Goal: Task Accomplishment & Management: Use online tool/utility

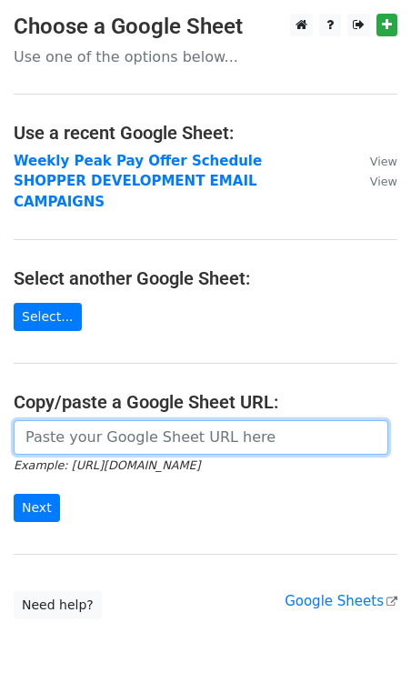
click at [174, 420] on input "url" at bounding box center [201, 437] width 375 height 35
paste input "https://docs.google.com/spreadsheets/d/1zAhzHsM47XH7rEMpX1KN0JdEjOifuNgJT0iRptO…"
type input "https://docs.google.com/spreadsheets/d/1zAhzHsM47XH7rEMpX1KN0JdEjOifuNgJT0iRptO…"
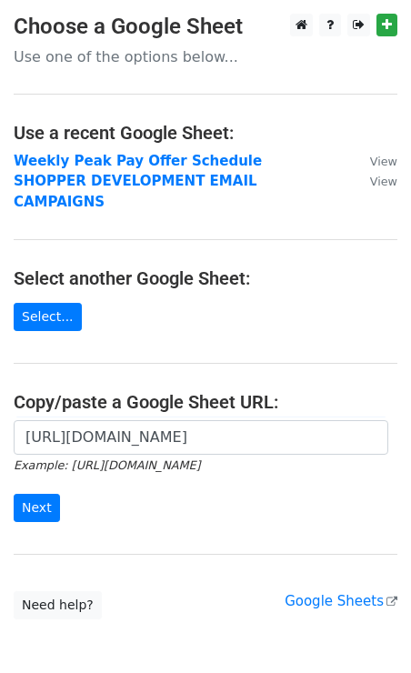
click at [21, 502] on div "https://docs.google.com/spreadsheets/d/1zAhzHsM47XH7rEMpX1KN0JdEjOifuNgJT0iRptO…" at bounding box center [205, 480] width 411 height 120
click at [38, 494] on input "Next" at bounding box center [37, 508] width 46 height 28
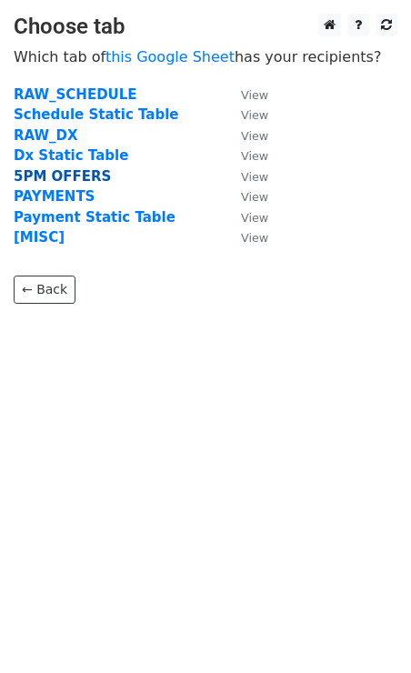
click at [54, 174] on strong "5PM OFFERS" at bounding box center [62, 176] width 97 height 16
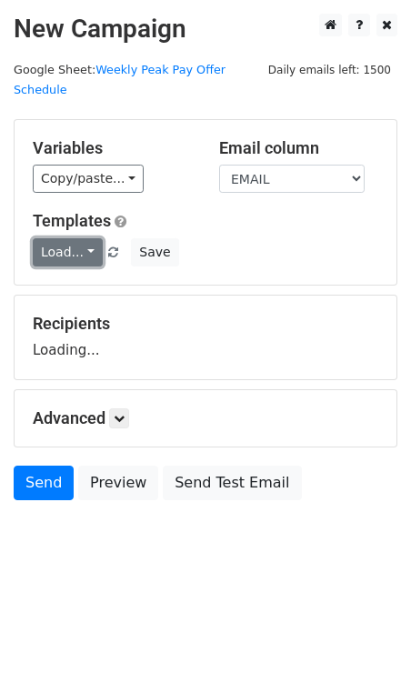
click at [47, 239] on link "Load..." at bounding box center [68, 252] width 70 height 28
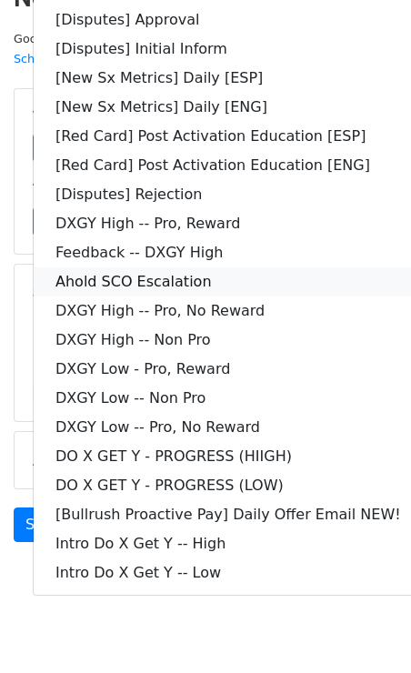
scroll to position [34, 0]
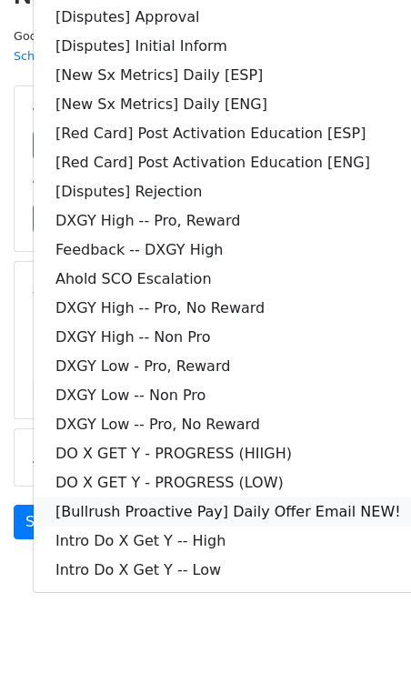
click at [220, 497] on link "[Bullrush Proactive Pay] Daily Offer Email NEW!" at bounding box center [228, 511] width 389 height 29
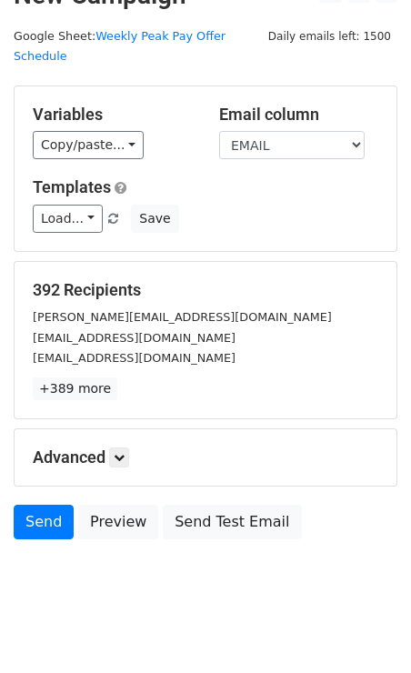
click at [239, 353] on div "392 Recipients kyle.wooten82@gmail.com jbostonc@outlook.com seesing00@gmail.com…" at bounding box center [205, 340] width 345 height 120
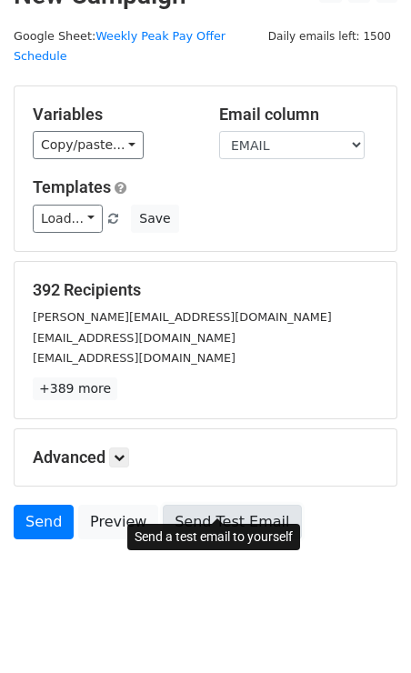
click at [191, 505] on link "Send Test Email" at bounding box center [232, 522] width 138 height 35
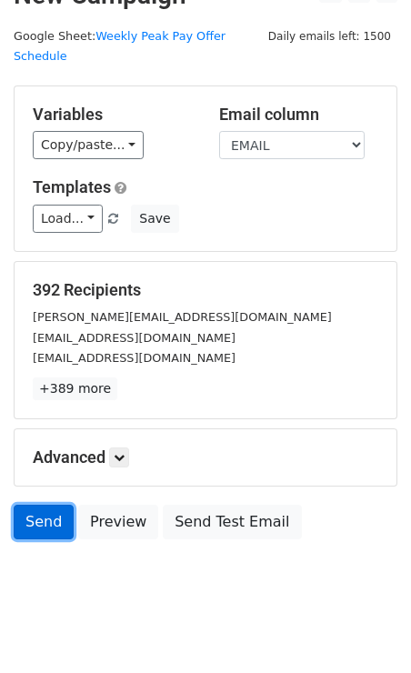
click at [44, 505] on link "Send" at bounding box center [44, 522] width 60 height 35
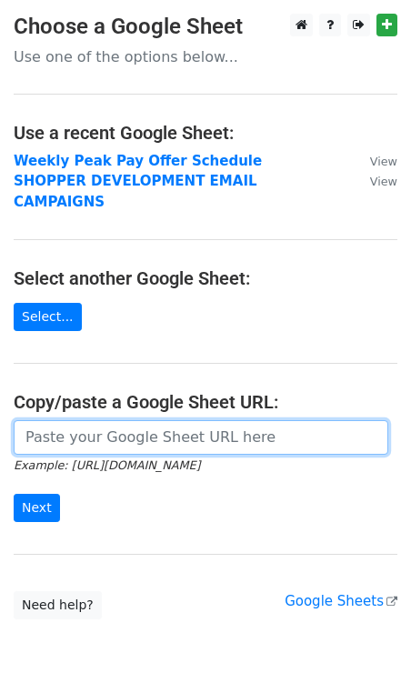
click at [127, 420] on input "url" at bounding box center [201, 437] width 375 height 35
paste input "https://docs.google.com/spreadsheets/d/1pfamqC0sqb6_oCOwbz5jLTMgVqFvBP-oxXFgbBI…"
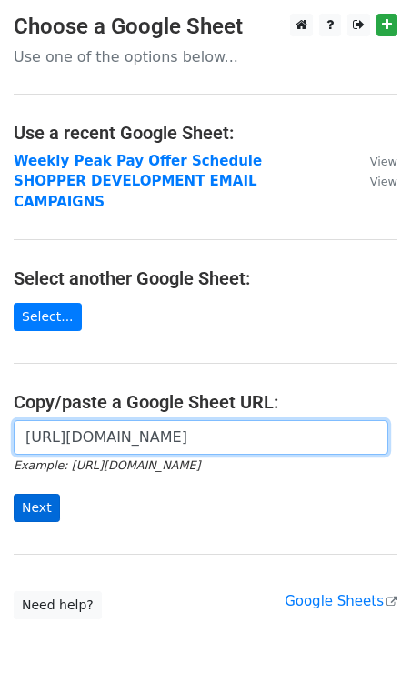
type input "https://docs.google.com/spreadsheets/d/1pfamqC0sqb6_oCOwbz5jLTMgVqFvBP-oxXFgbBI…"
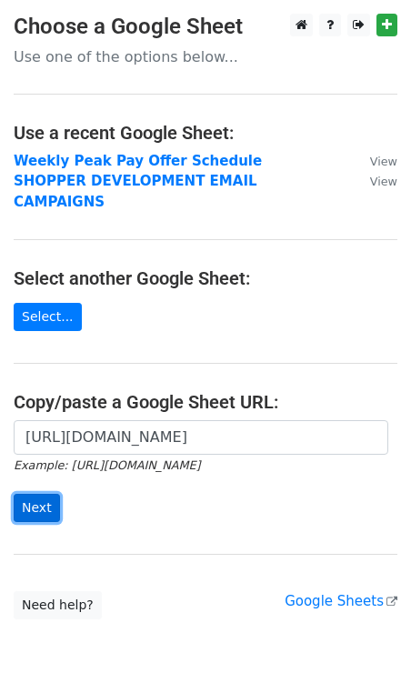
scroll to position [0, 0]
click at [28, 494] on input "Next" at bounding box center [37, 508] width 46 height 28
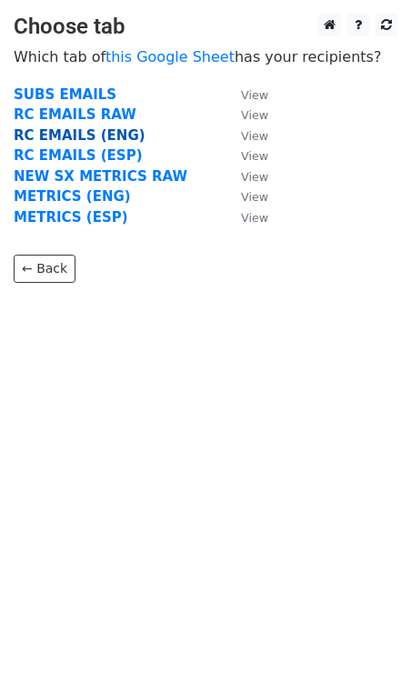
click at [105, 135] on strong "RC EMAILS (ENG)" at bounding box center [80, 135] width 132 height 16
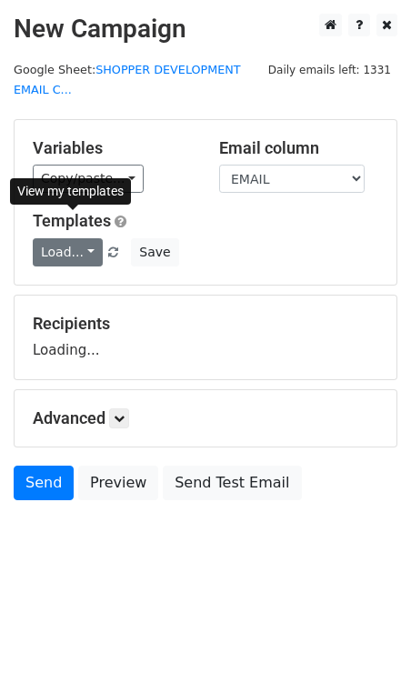
click at [74, 249] on link "Load..." at bounding box center [68, 252] width 70 height 28
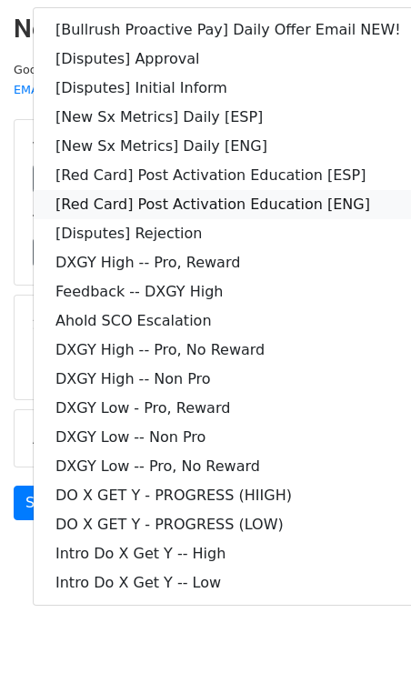
click at [206, 199] on link "[Red Card] Post Activation Education [ENG]" at bounding box center [228, 204] width 389 height 29
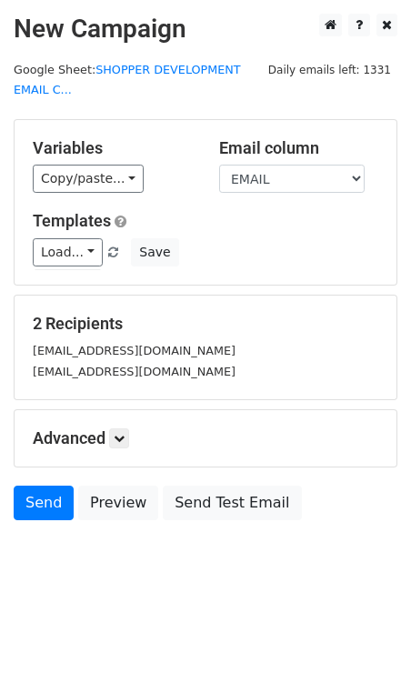
click at [210, 228] on h5 "Templates" at bounding box center [205, 221] width 345 height 20
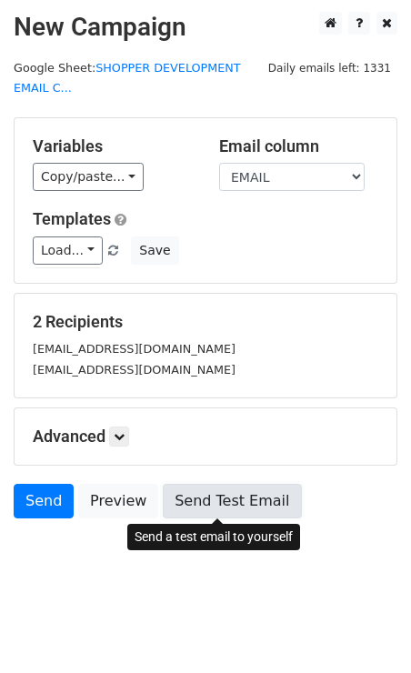
click at [193, 501] on link "Send Test Email" at bounding box center [232, 501] width 138 height 35
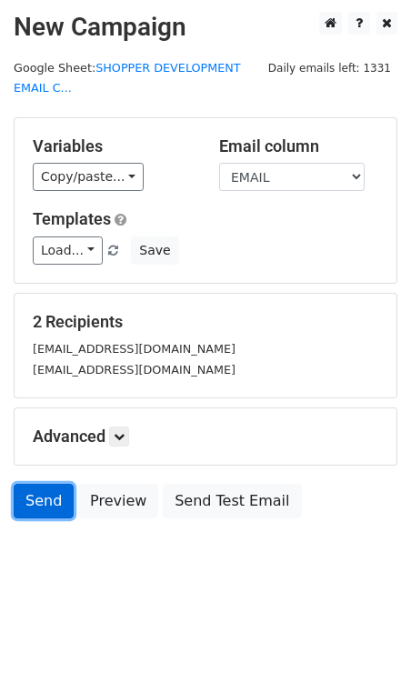
click at [48, 497] on link "Send" at bounding box center [44, 501] width 60 height 35
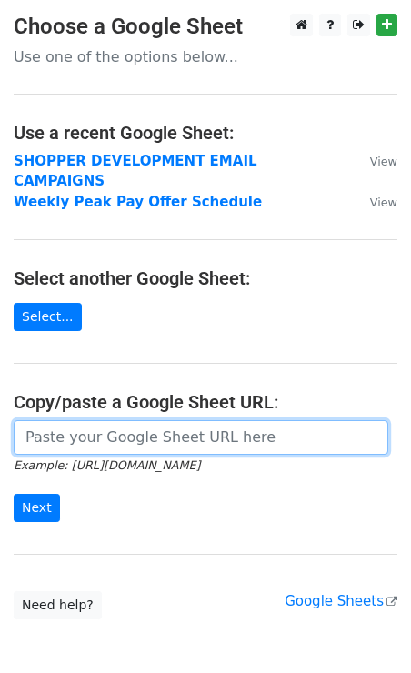
click at [80, 420] on input "url" at bounding box center [201, 437] width 375 height 35
paste input "https://docs.google.com/spreadsheets/d/1pfamqC0sqb6_oCOwbz5jLTMgVqFvBP-oxXFgbBI…"
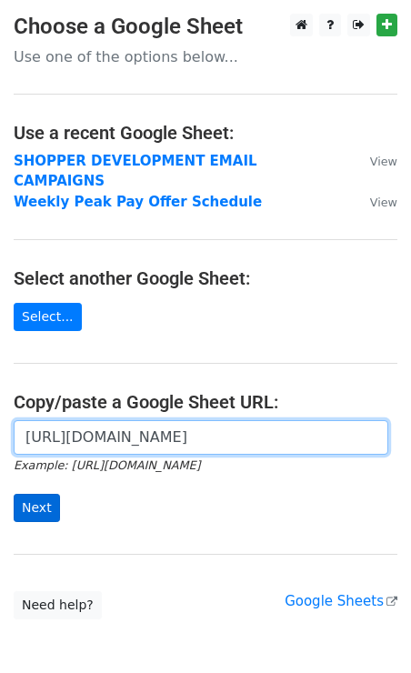
type input "https://docs.google.com/spreadsheets/d/1pfamqC0sqb6_oCOwbz5jLTMgVqFvBP-oxXFgbBI…"
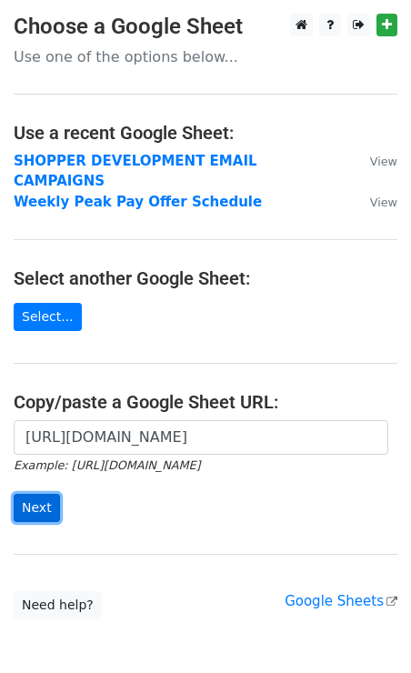
scroll to position [0, 0]
click at [28, 497] on input "Next" at bounding box center [37, 508] width 46 height 28
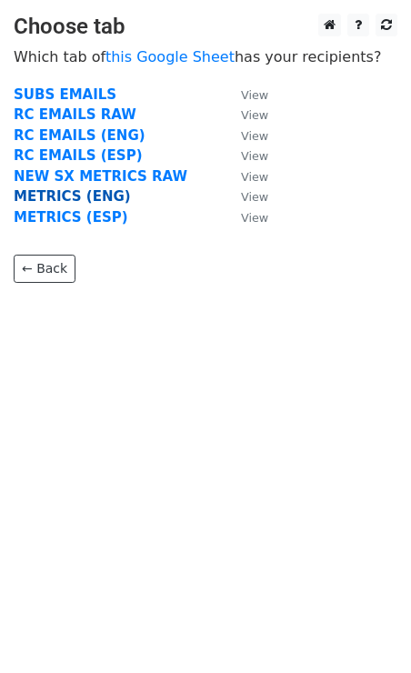
click at [70, 198] on strong "METRICS (ENG)" at bounding box center [72, 196] width 117 height 16
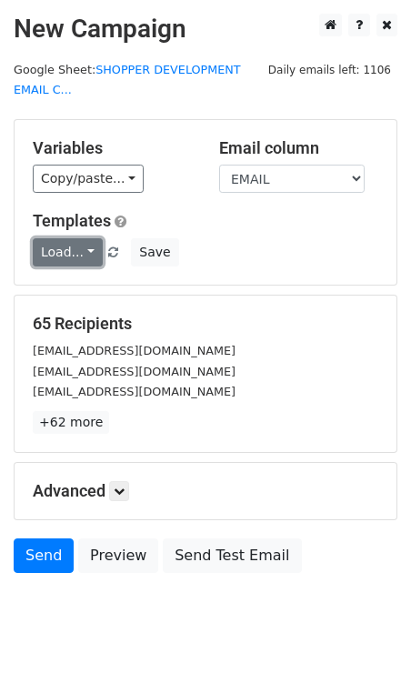
click at [93, 247] on link "Load..." at bounding box center [68, 252] width 70 height 28
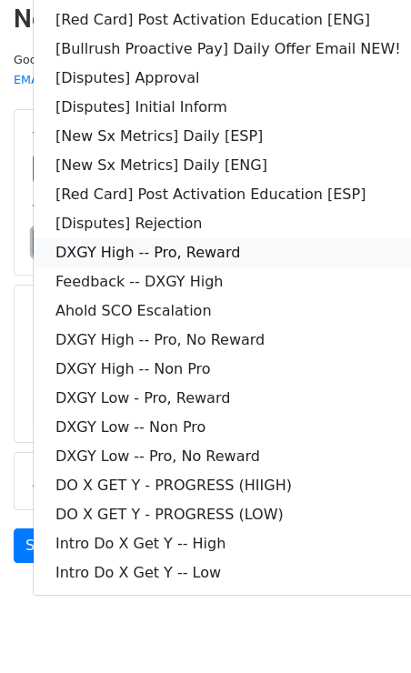
scroll to position [12, 0]
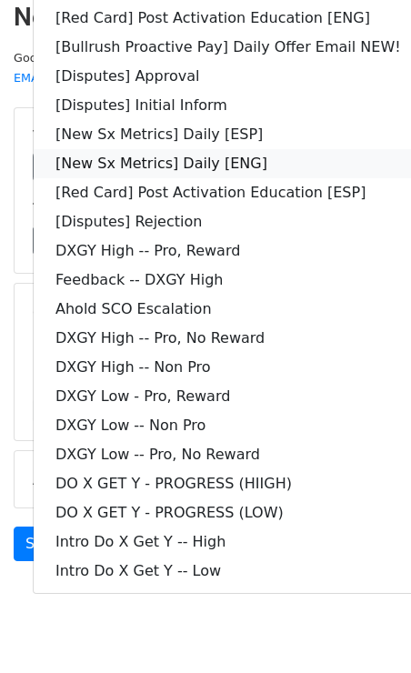
click at [233, 155] on link "[New Sx Metrics] Daily [ENG]" at bounding box center [228, 163] width 389 height 29
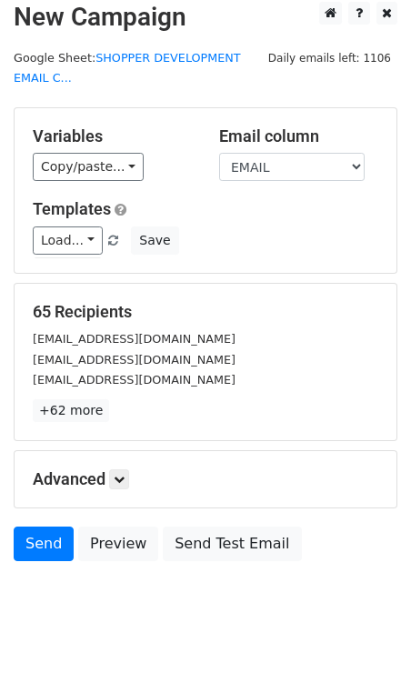
click at [223, 235] on div "Load... [Red Card] Post Activation Education [ENG] [Bullrush Proactive Pay] Dai…" at bounding box center [205, 240] width 373 height 28
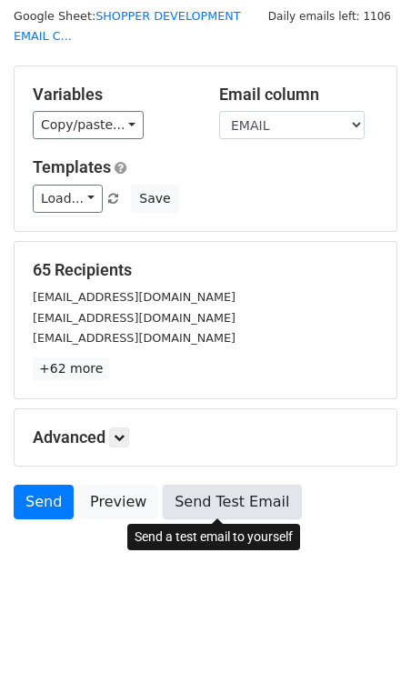
click at [202, 491] on link "Send Test Email" at bounding box center [232, 502] width 138 height 35
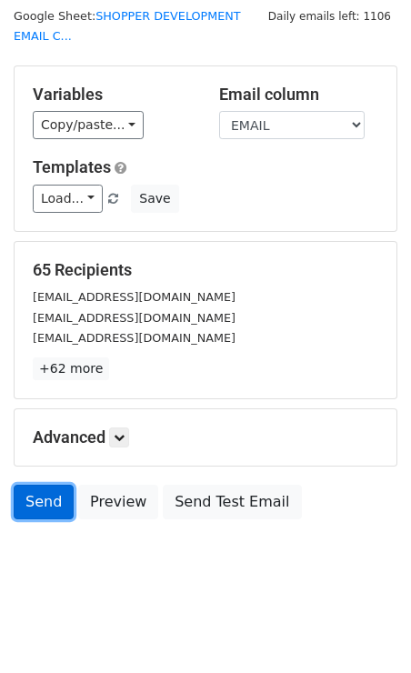
click at [46, 490] on link "Send" at bounding box center [44, 502] width 60 height 35
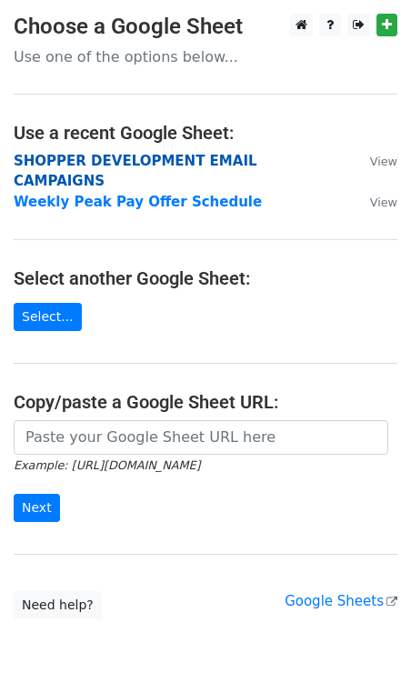
click at [178, 159] on strong "SHOPPER DEVELOPMENT EMAIL CAMPAIGNS" at bounding box center [136, 171] width 244 height 37
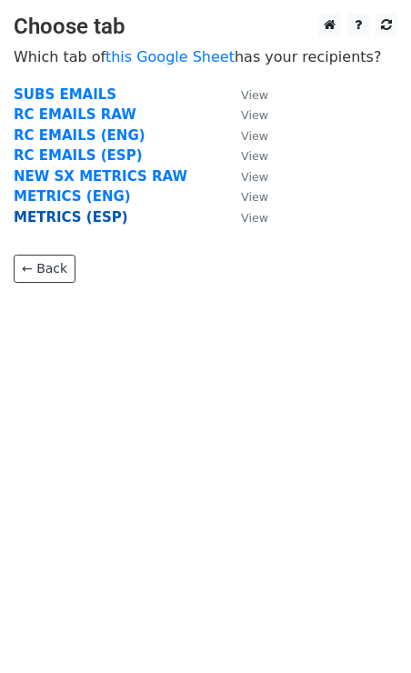
click at [67, 219] on strong "METRICS (ESP)" at bounding box center [71, 217] width 115 height 16
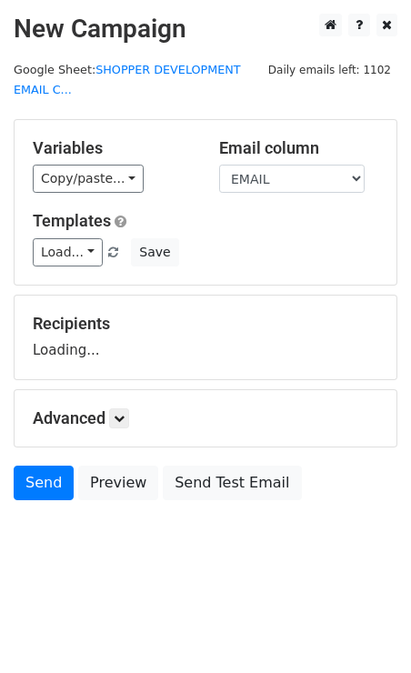
click at [71, 236] on div "Templates Load... [New Sx Metrics] Daily [ENG] [Red Card] Post Activation Educa…" at bounding box center [205, 238] width 373 height 55
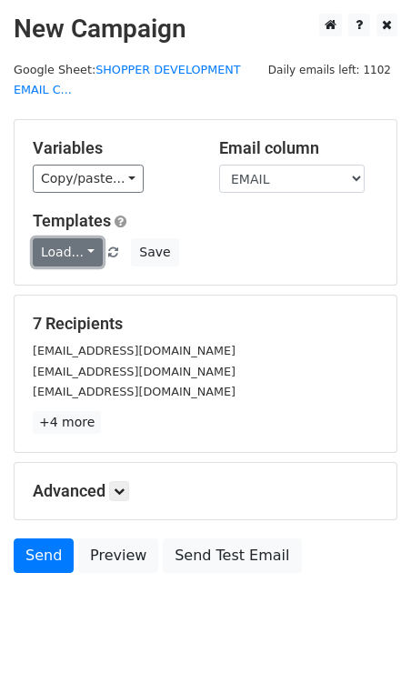
click at [75, 252] on link "Load..." at bounding box center [68, 252] width 70 height 28
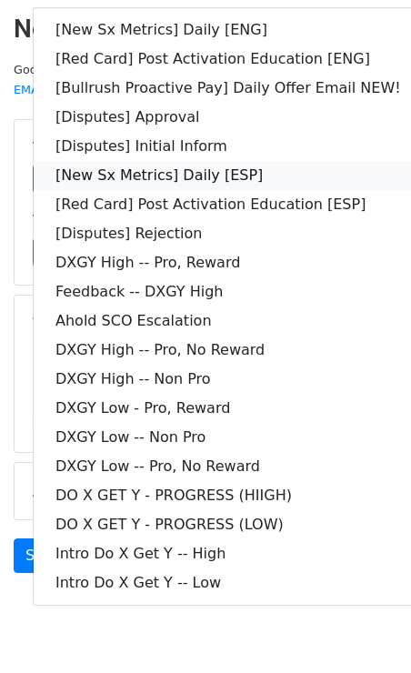
click at [256, 172] on link "[New Sx Metrics] Daily [ESP]" at bounding box center [228, 175] width 389 height 29
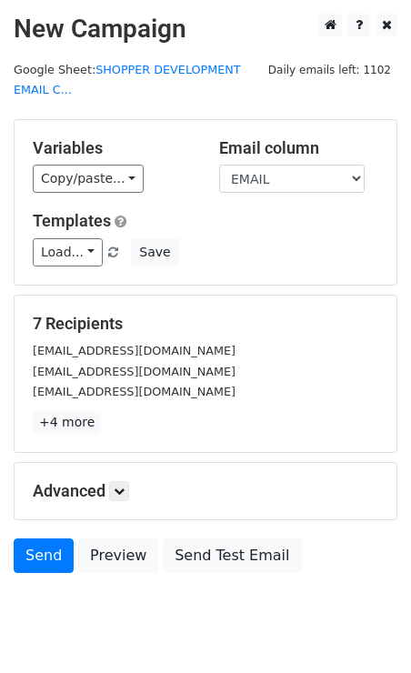
click at [254, 244] on div "Load... [New Sx Metrics] Daily [ENG] [Red Card] Post Activation Education [ENG]…" at bounding box center [205, 252] width 373 height 28
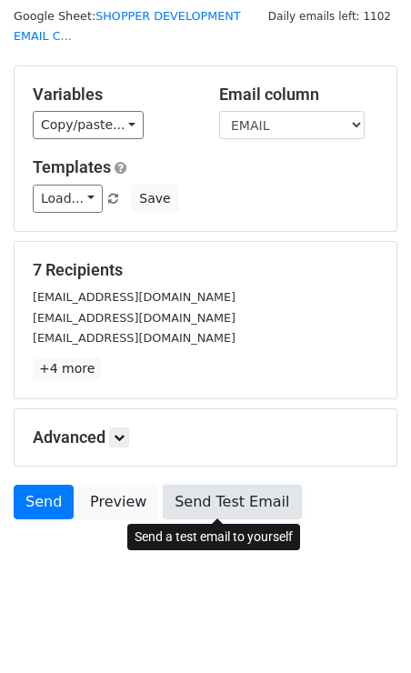
click at [209, 492] on link "Send Test Email" at bounding box center [232, 502] width 138 height 35
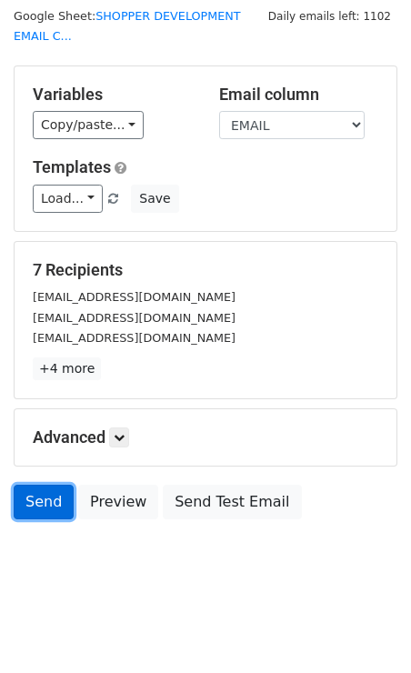
click at [38, 491] on link "Send" at bounding box center [44, 502] width 60 height 35
